Goal: Browse casually

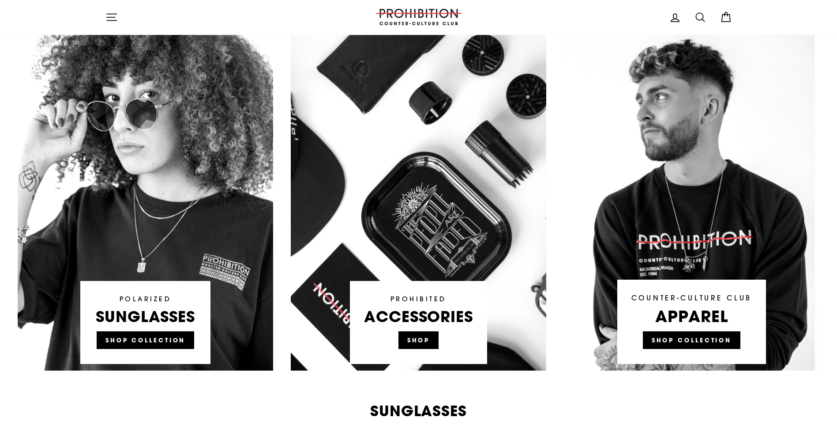
scroll to position [795, 0]
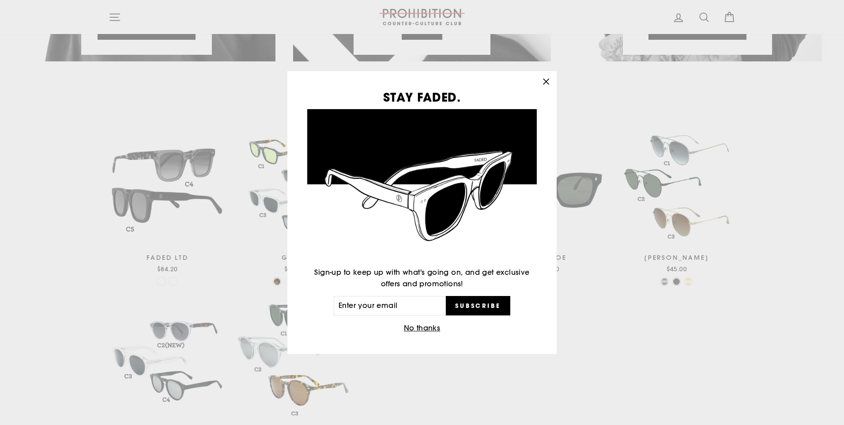
drag, startPoint x: 550, startPoint y: 82, endPoint x: 554, endPoint y: 85, distance: 4.8
click at [550, 82] on icon "button" at bounding box center [546, 81] width 12 height 12
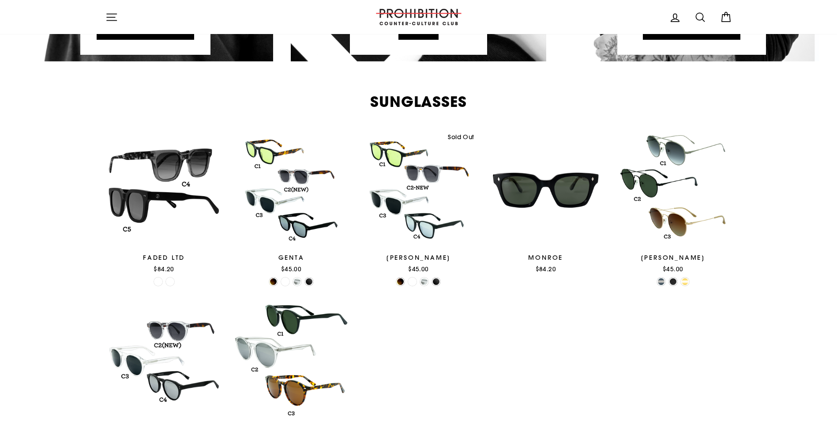
scroll to position [486, 0]
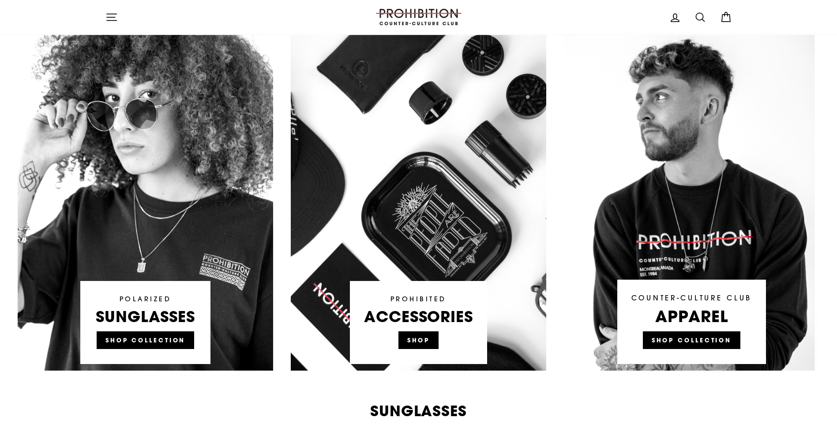
drag, startPoint x: 433, startPoint y: 343, endPoint x: 457, endPoint y: 323, distance: 31.7
click at [433, 343] on link at bounding box center [419, 203] width 256 height 336
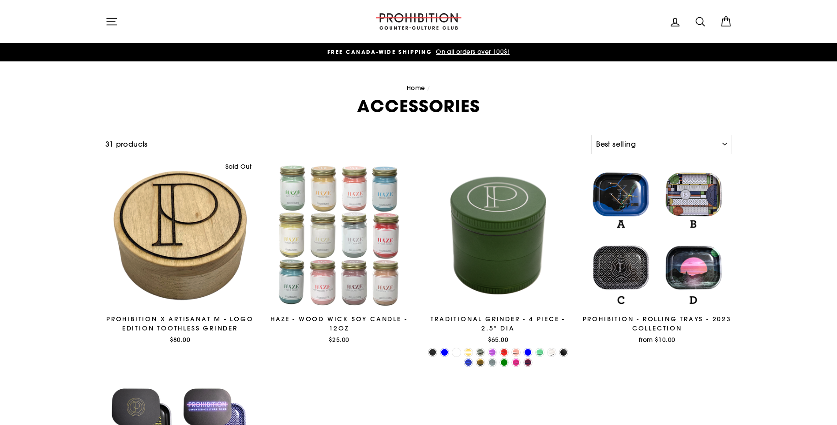
select select "best-selling"
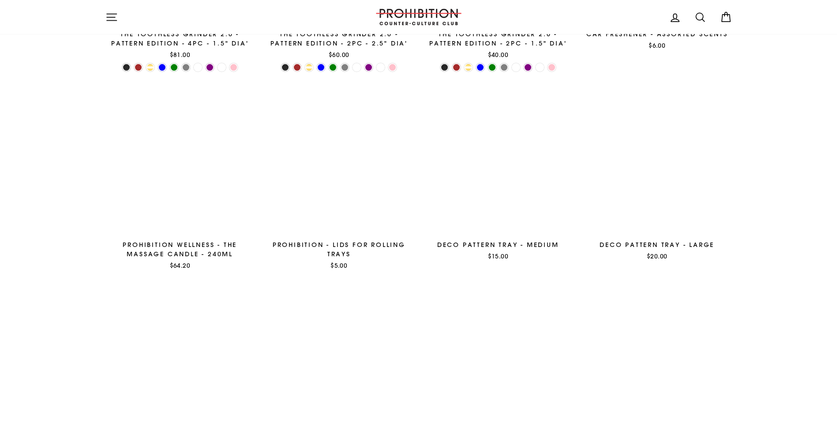
scroll to position [1464, 0]
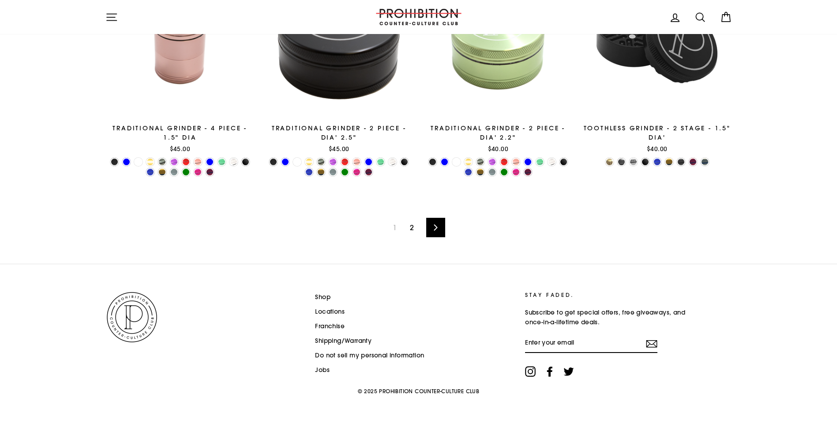
click at [416, 228] on link "2" at bounding box center [412, 227] width 15 height 14
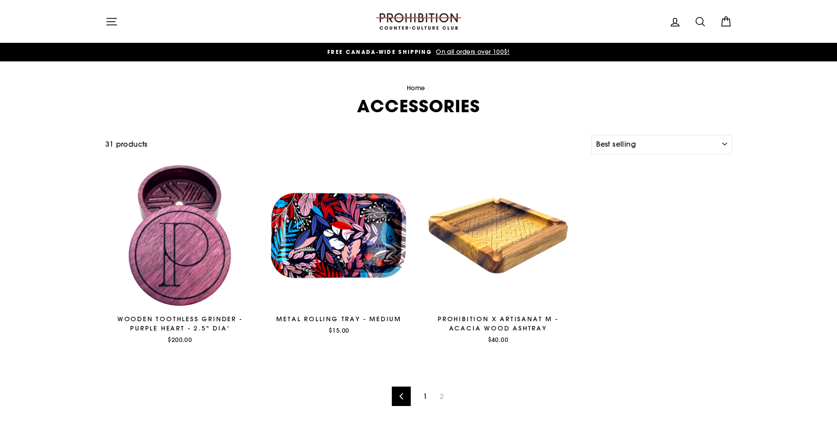
select select "best-selling"
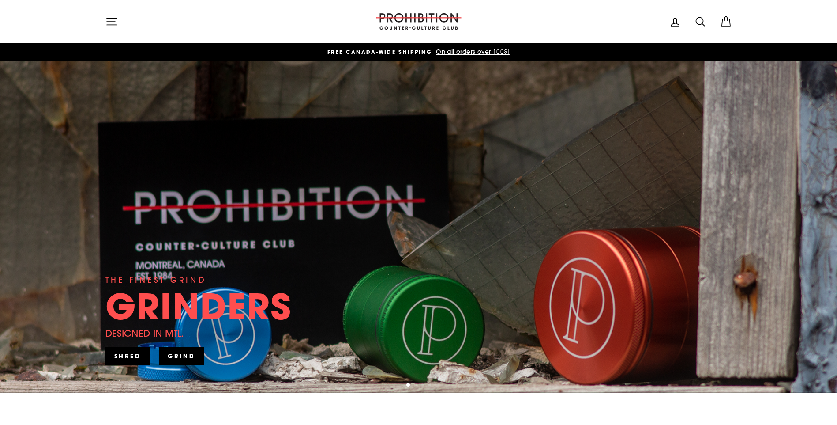
click at [116, 23] on icon "button" at bounding box center [112, 21] width 12 height 12
click at [113, 26] on icon "button" at bounding box center [112, 21] width 12 height 12
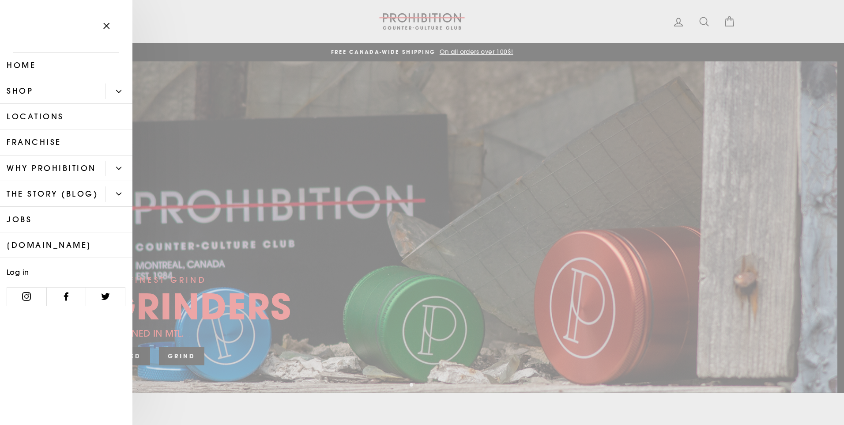
click at [101, 96] on link "Shop" at bounding box center [53, 91] width 106 height 26
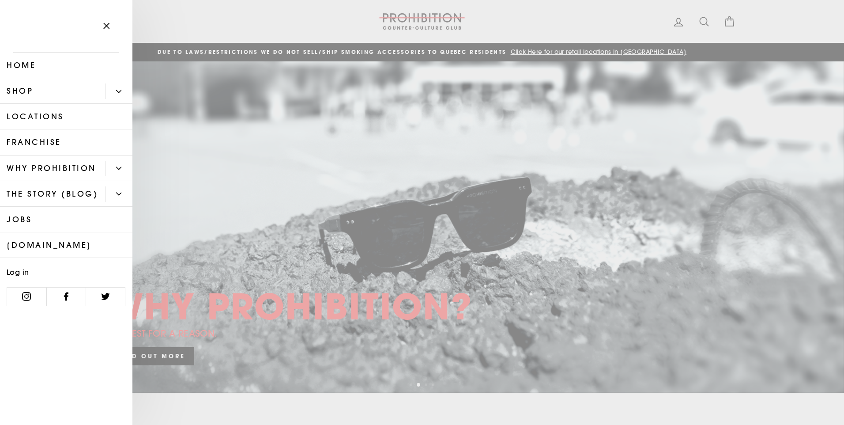
click at [77, 248] on link "[DOMAIN_NAME]" at bounding box center [66, 245] width 132 height 26
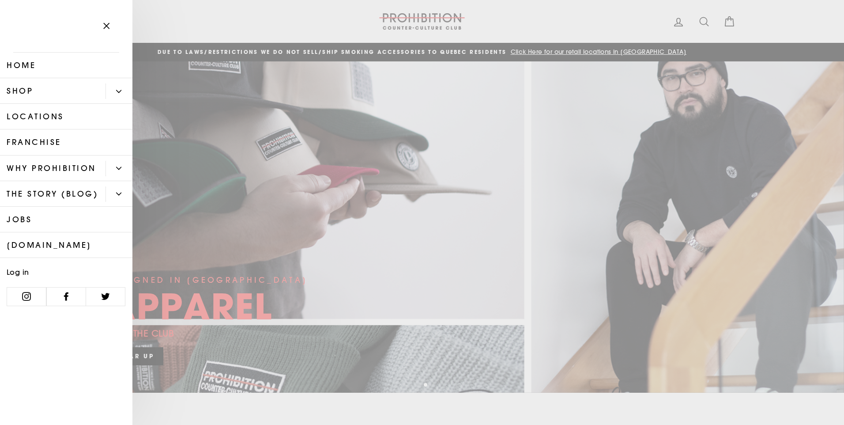
click at [62, 243] on link "[DOMAIN_NAME]" at bounding box center [66, 245] width 132 height 26
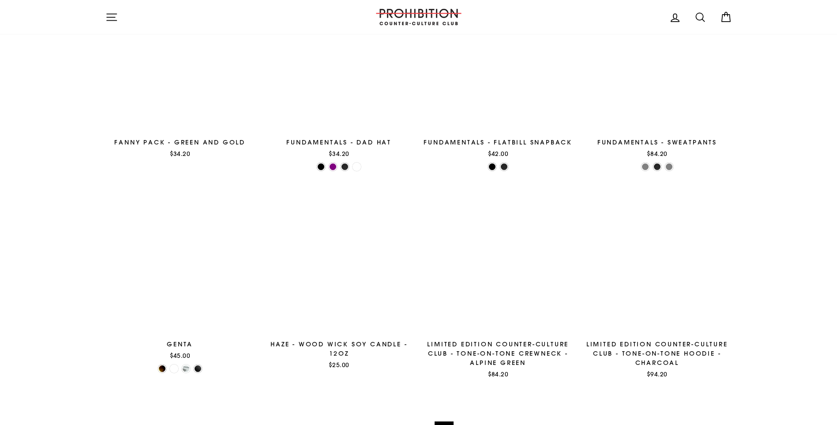
scroll to position [971, 0]
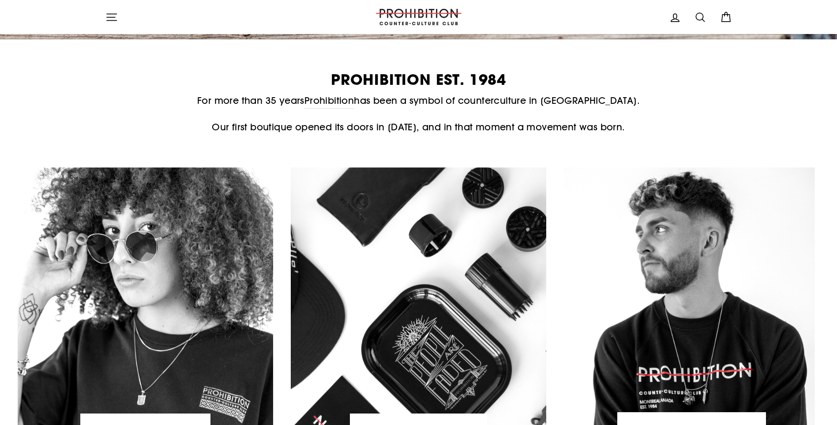
scroll to position [706, 0]
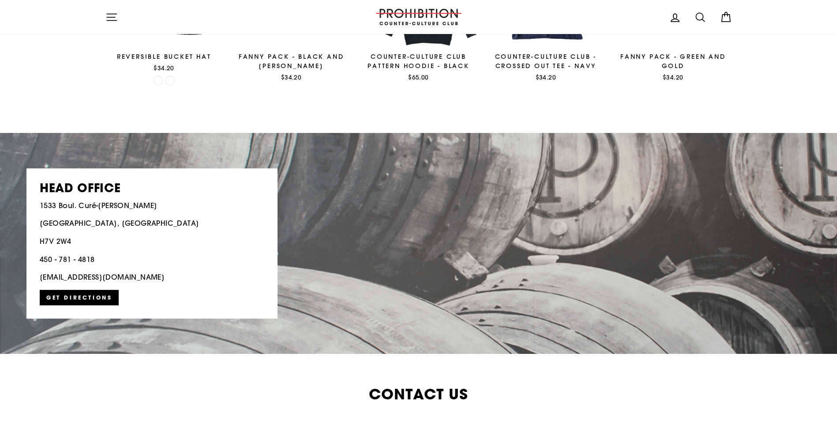
scroll to position [1766, 0]
